Goal: Task Accomplishment & Management: Use online tool/utility

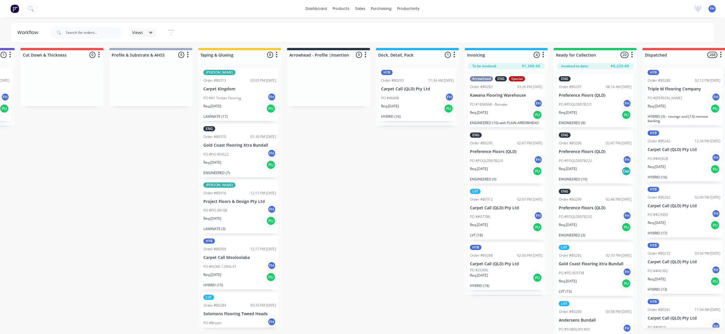
scroll to position [176, 0]
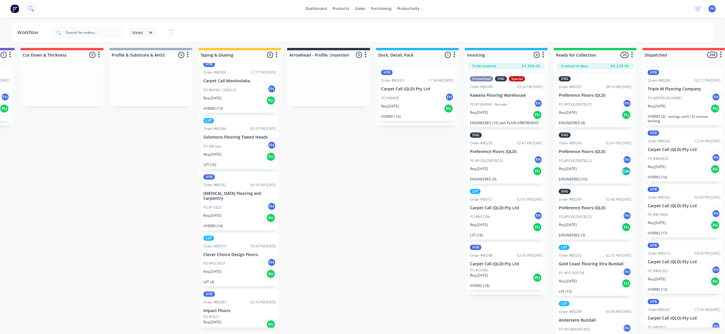
click at [31, 8] on icon at bounding box center [30, 8] width 5 height 5
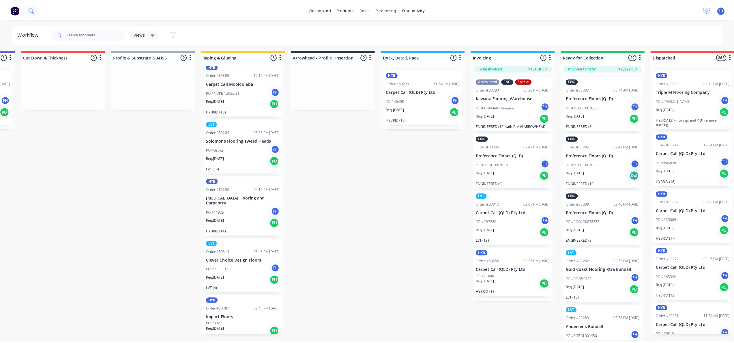
scroll to position [1, 170]
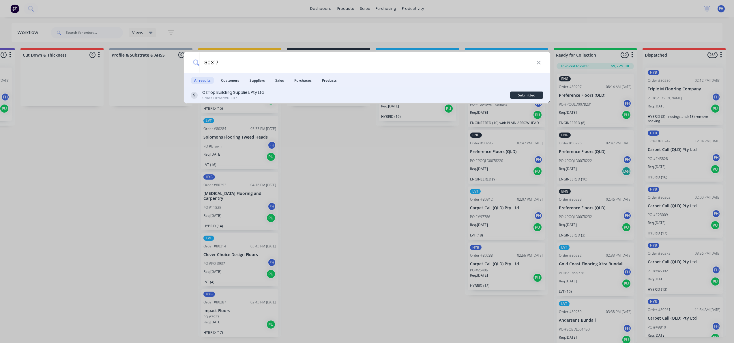
type input "80317"
click at [531, 93] on div "Submitted" at bounding box center [526, 94] width 33 height 7
click at [229, 95] on div "OzTop Building Supplies Pty Ltd" at bounding box center [233, 92] width 62 height 6
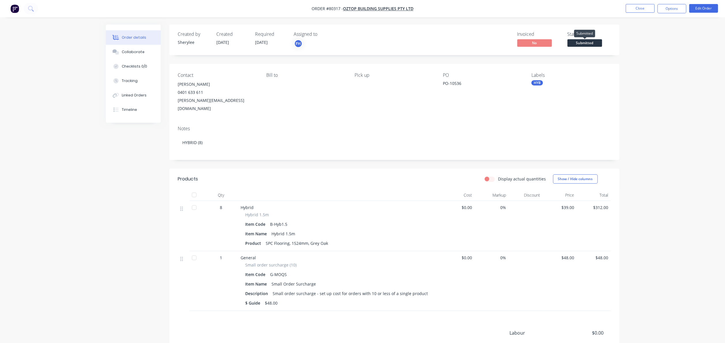
click at [586, 41] on span "Submitted" at bounding box center [584, 42] width 35 height 7
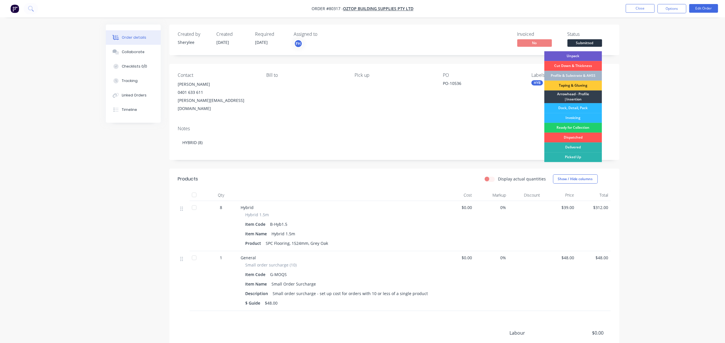
click at [579, 55] on div "Unpack" at bounding box center [573, 56] width 58 height 10
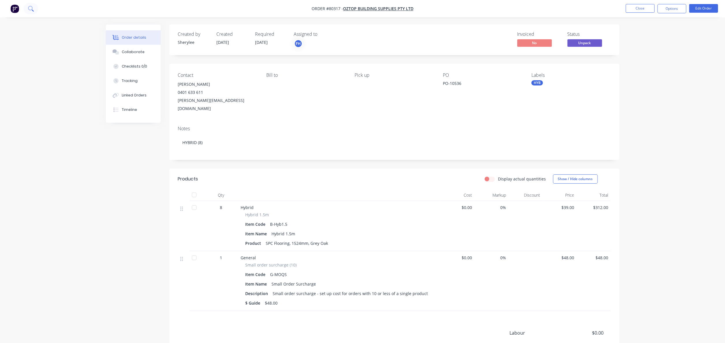
click at [31, 8] on icon at bounding box center [30, 8] width 5 height 5
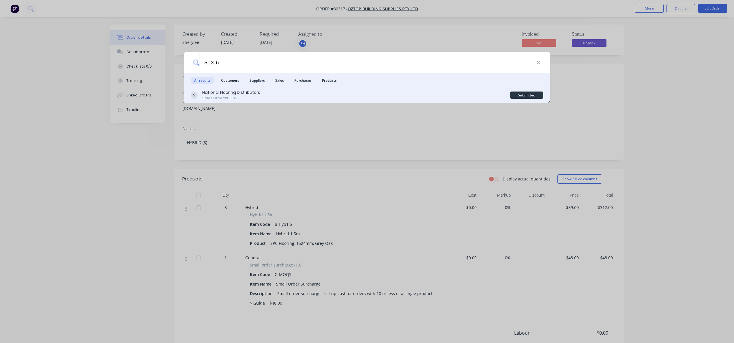
type input "80315"
click at [232, 93] on div "National Flooring Distributors" at bounding box center [231, 92] width 58 height 6
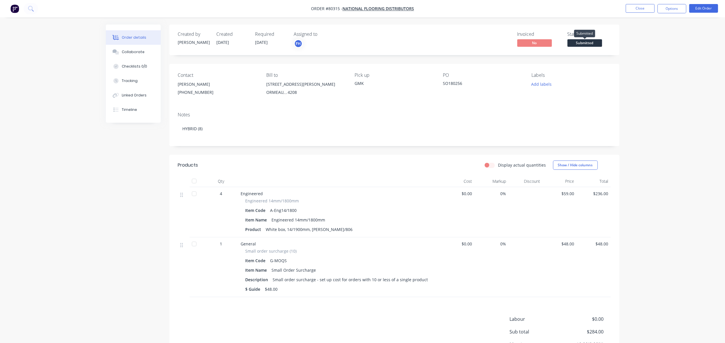
click at [589, 43] on span "Submitted" at bounding box center [584, 42] width 35 height 7
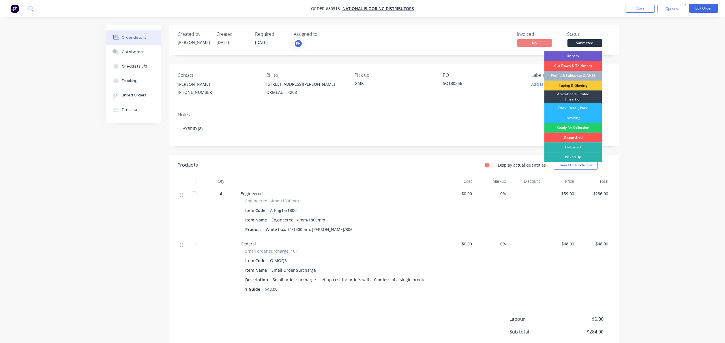
click at [581, 54] on div "Unpack" at bounding box center [573, 56] width 58 height 10
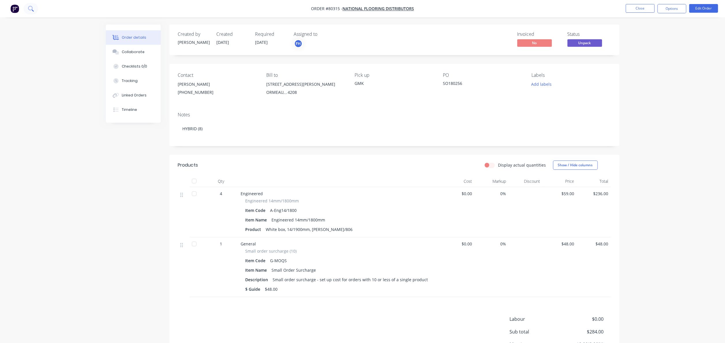
click at [30, 6] on icon at bounding box center [30, 8] width 5 height 5
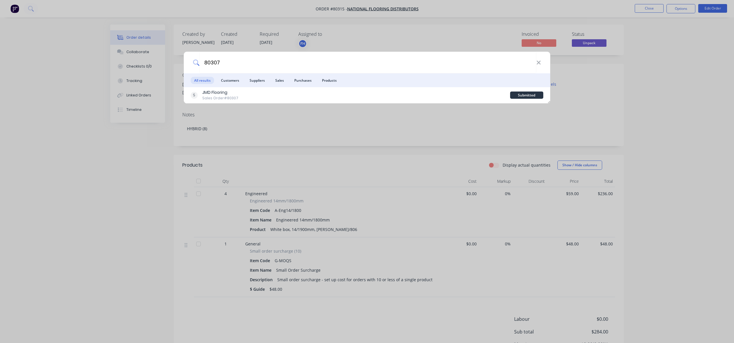
type input "80307"
click at [215, 95] on div "Sales Order #80307" at bounding box center [220, 97] width 36 height 5
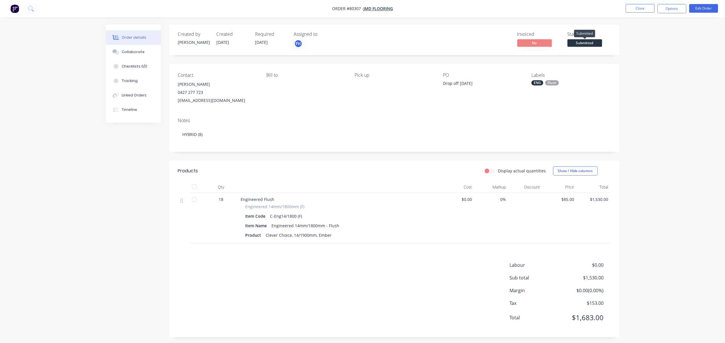
click at [590, 43] on span "Submitted" at bounding box center [584, 42] width 35 height 7
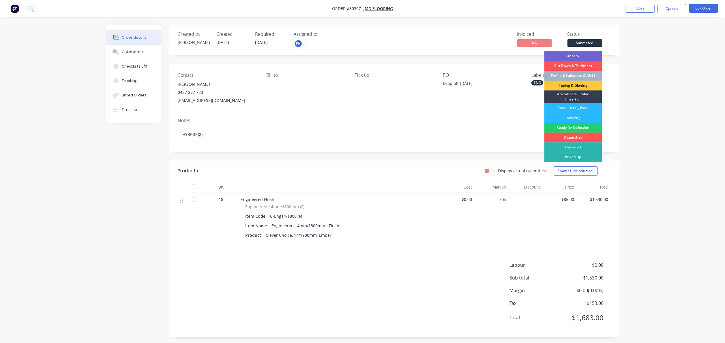
click at [584, 54] on div "Unpack" at bounding box center [573, 56] width 58 height 10
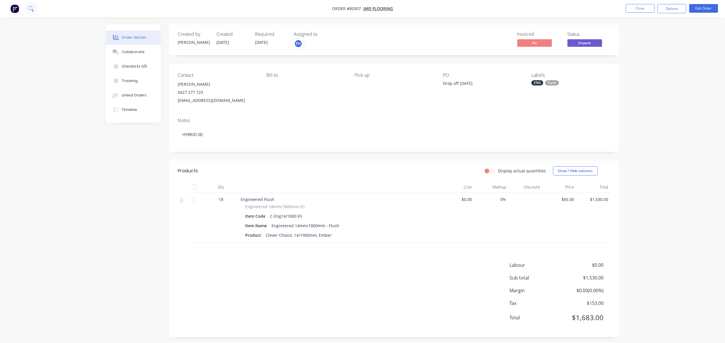
click at [28, 9] on button at bounding box center [31, 9] width 14 height 12
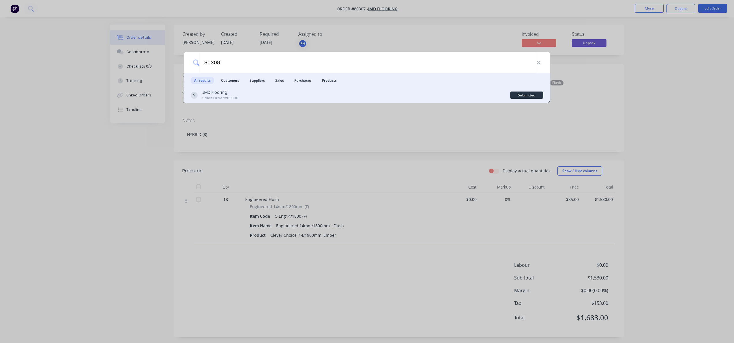
type input "80308"
click at [260, 98] on div "JMD Flooring Sales Order #80308" at bounding box center [350, 94] width 319 height 11
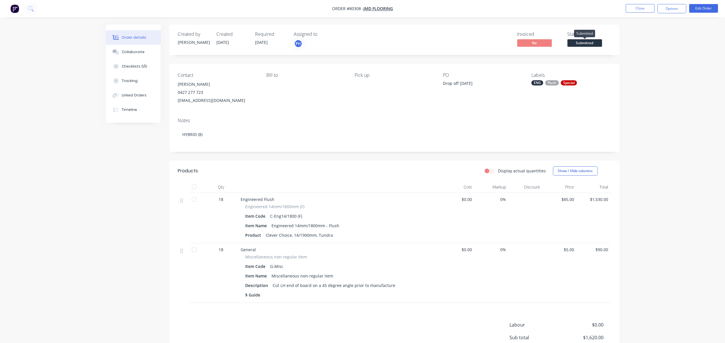
click at [591, 40] on span "Submitted" at bounding box center [584, 42] width 35 height 7
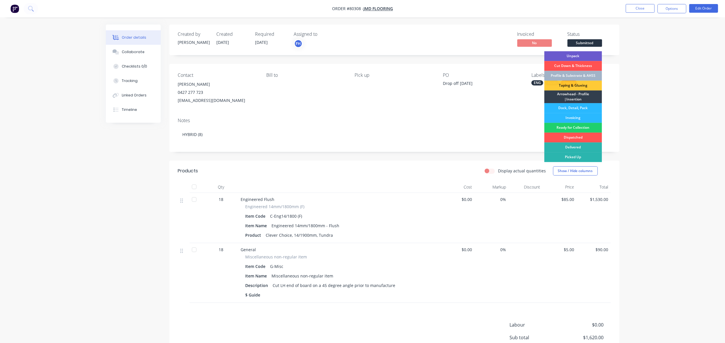
click at [576, 57] on div "Unpack" at bounding box center [573, 56] width 58 height 10
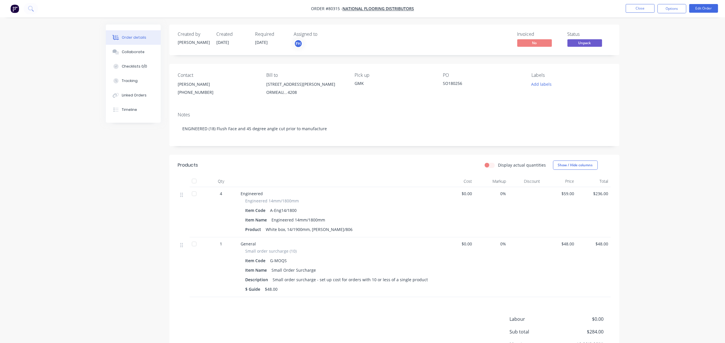
click at [16, 8] on img "button" at bounding box center [14, 8] width 9 height 9
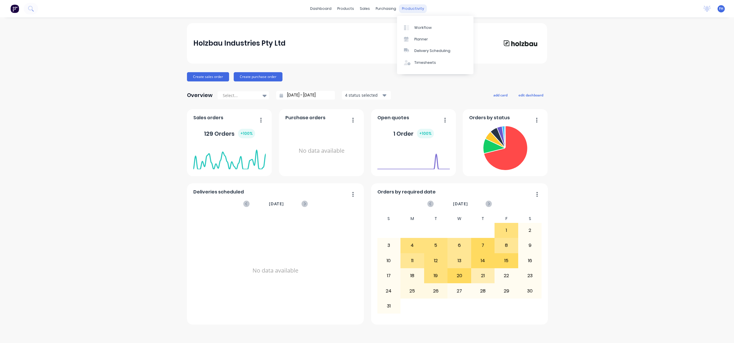
click at [417, 6] on div "productivity" at bounding box center [413, 8] width 28 height 9
click at [411, 25] on div at bounding box center [408, 27] width 9 height 5
